Goal: Book appointment/travel/reservation

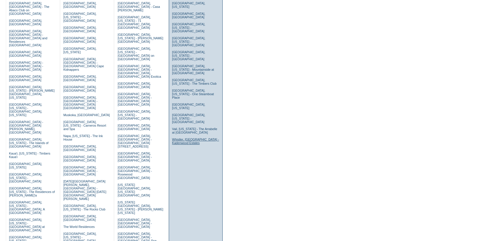
scroll to position [80, 0]
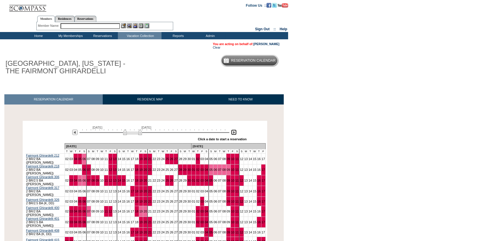
click at [235, 134] on img at bounding box center [234, 133] width 6 height 6
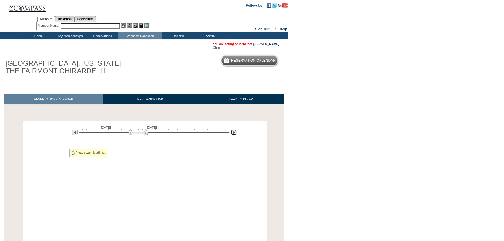
click at [235, 134] on img at bounding box center [234, 133] width 6 height 6
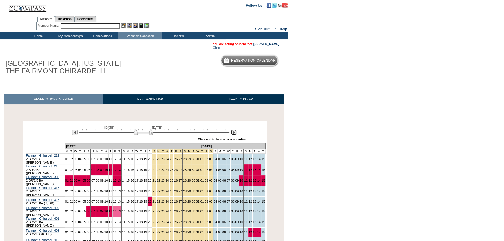
click at [235, 134] on img at bounding box center [234, 133] width 6 height 6
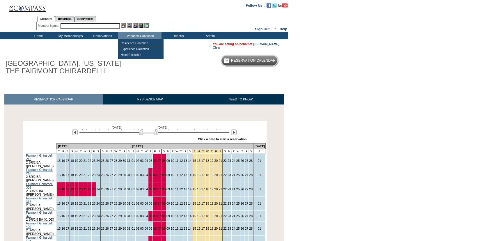
click at [89, 25] on input "text" at bounding box center [90, 26] width 59 height 6
click at [139, 44] on td "Residence Collection" at bounding box center [141, 43] width 44 height 6
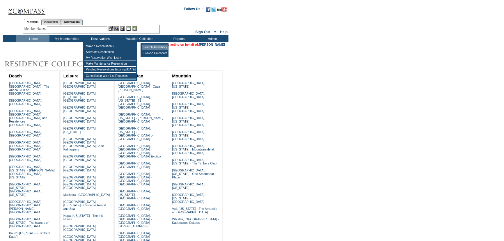
click at [156, 49] on td "Search Availability" at bounding box center [155, 48] width 26 height 6
